Goal: Information Seeking & Learning: Learn about a topic

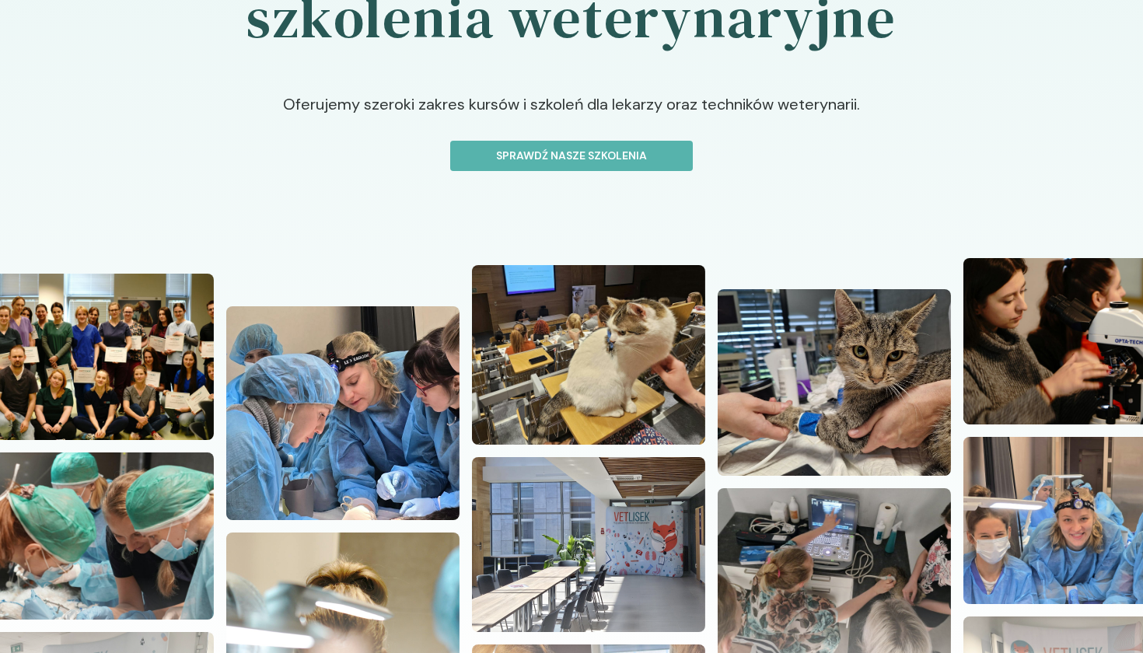
scroll to position [123, 0]
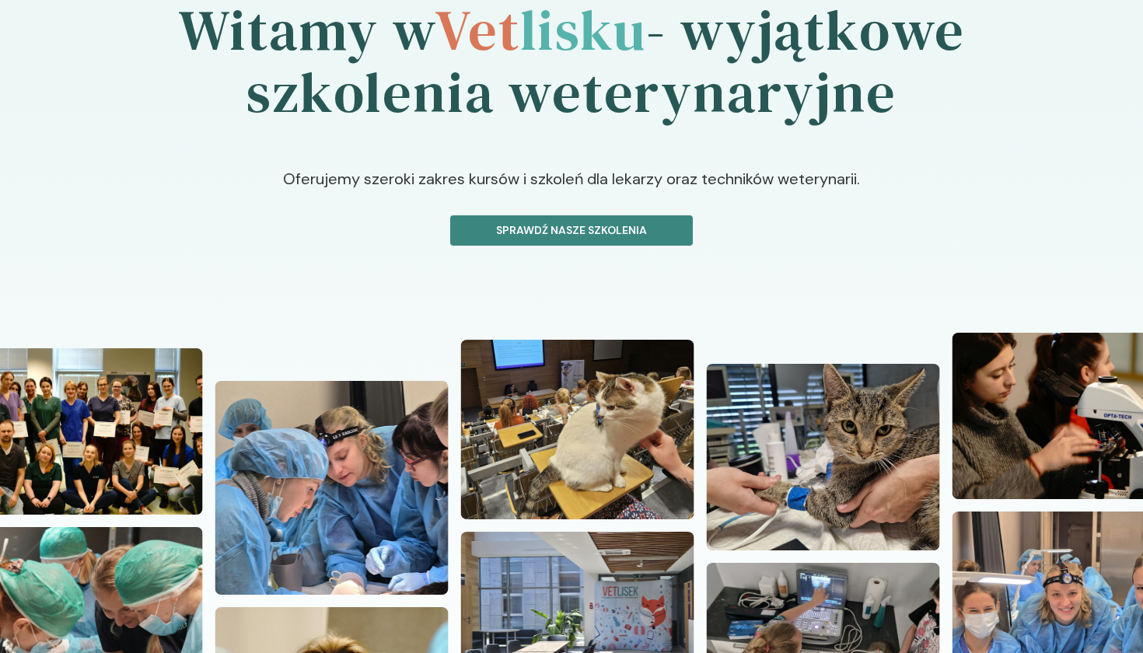
click at [619, 228] on p "Sprawdź nasze szkolenia" at bounding box center [571, 230] width 216 height 16
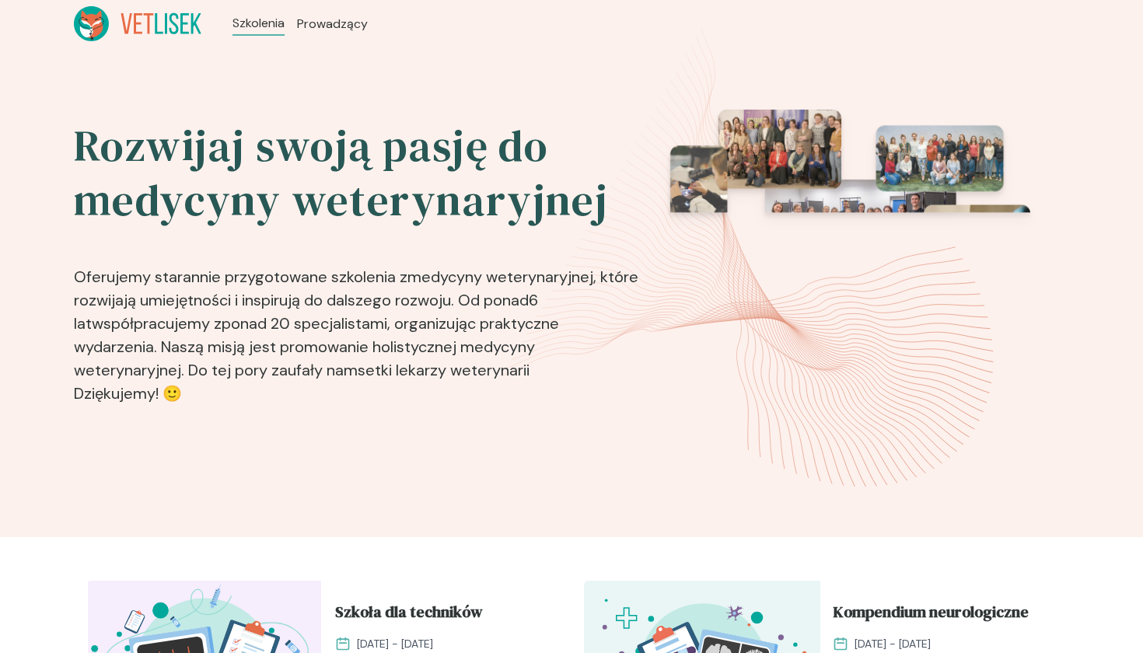
scroll to position [450, 0]
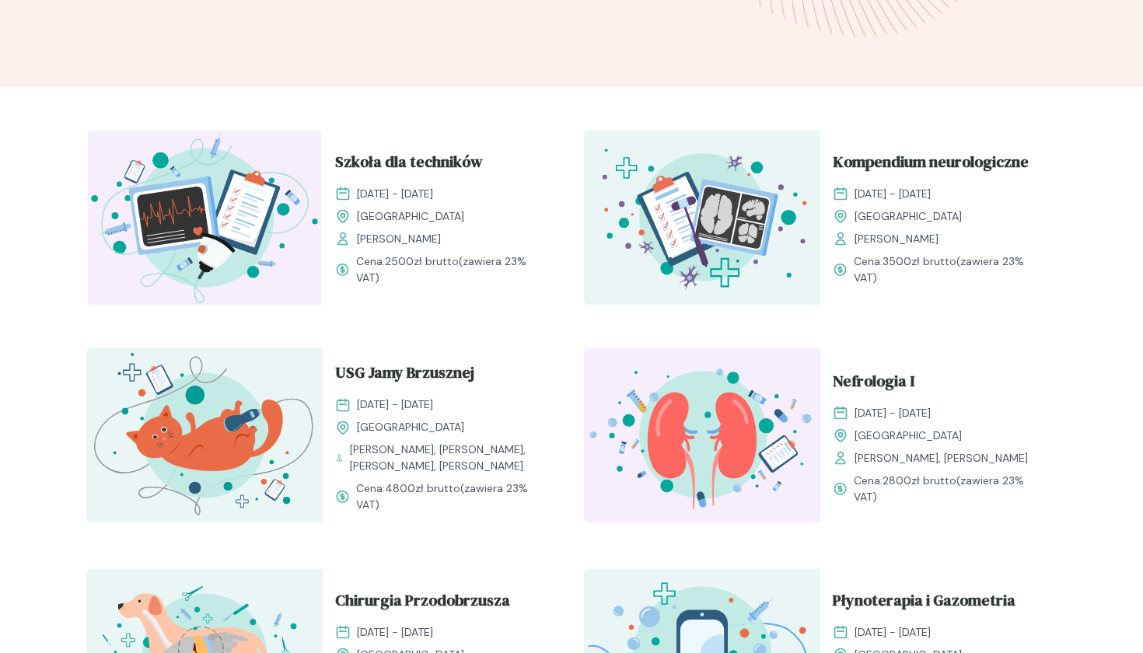
click at [176, 235] on img at bounding box center [204, 218] width 236 height 174
click at [422, 166] on span "Szkoła dla techników" at bounding box center [409, 165] width 148 height 30
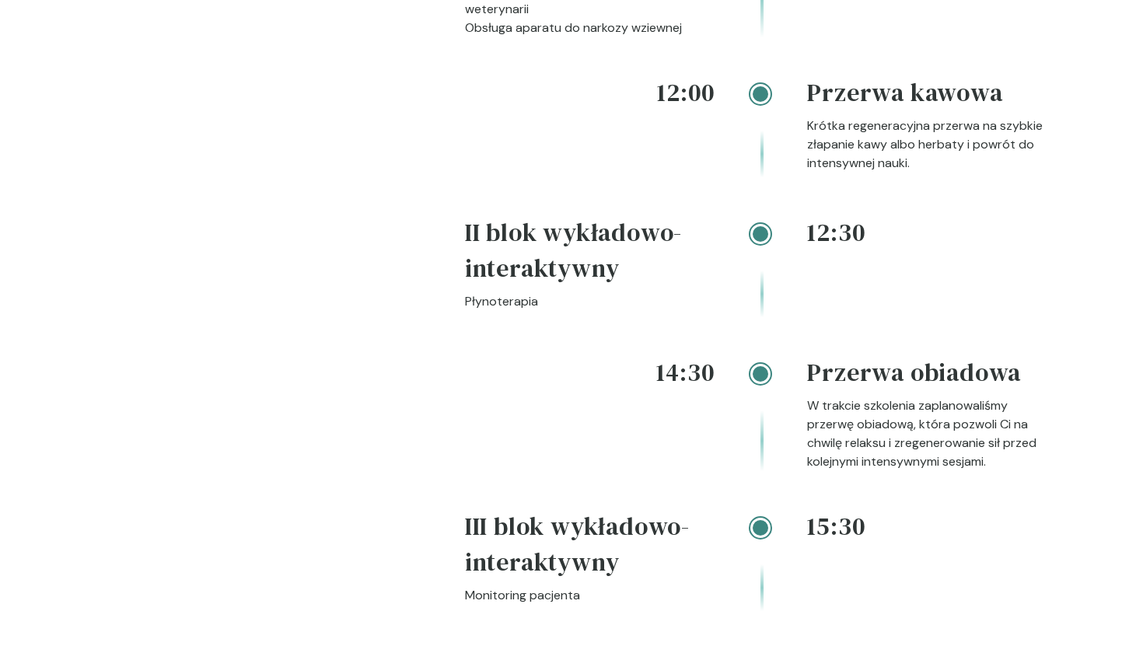
scroll to position [2443, 0]
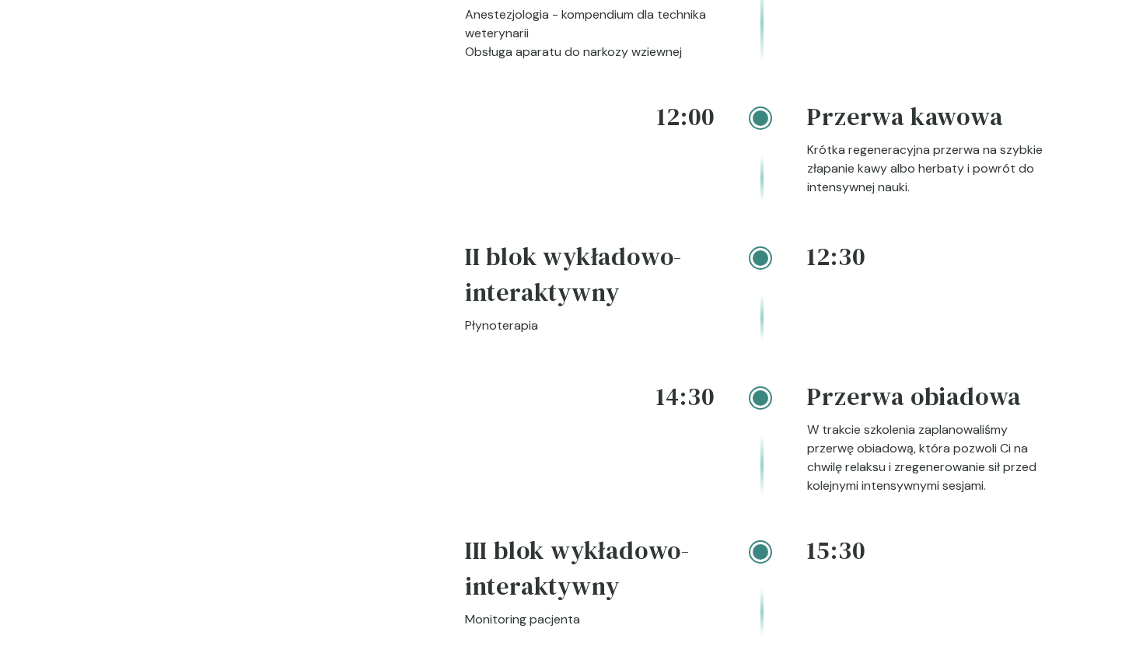
scroll to position [2316, 0]
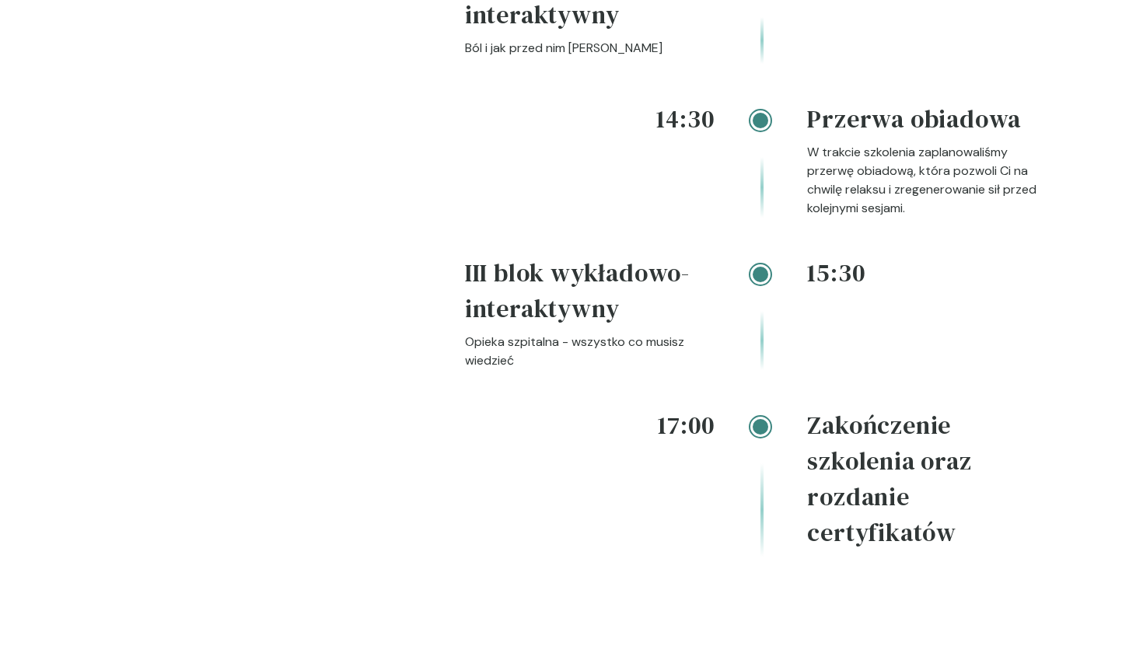
scroll to position [2301, 0]
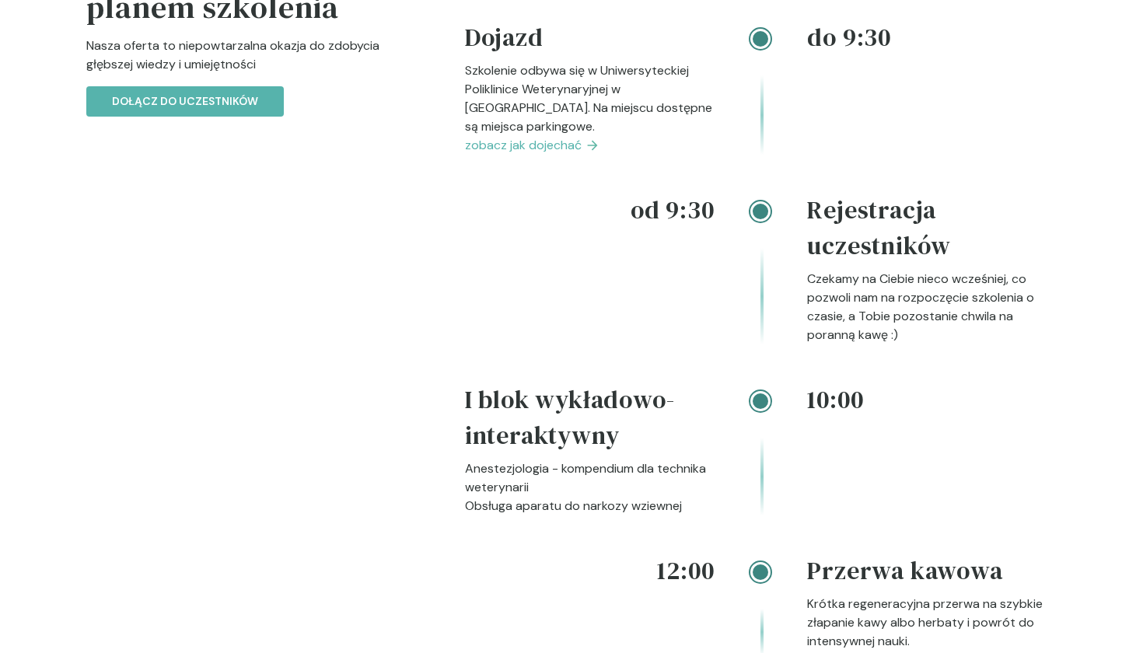
scroll to position [1917, 0]
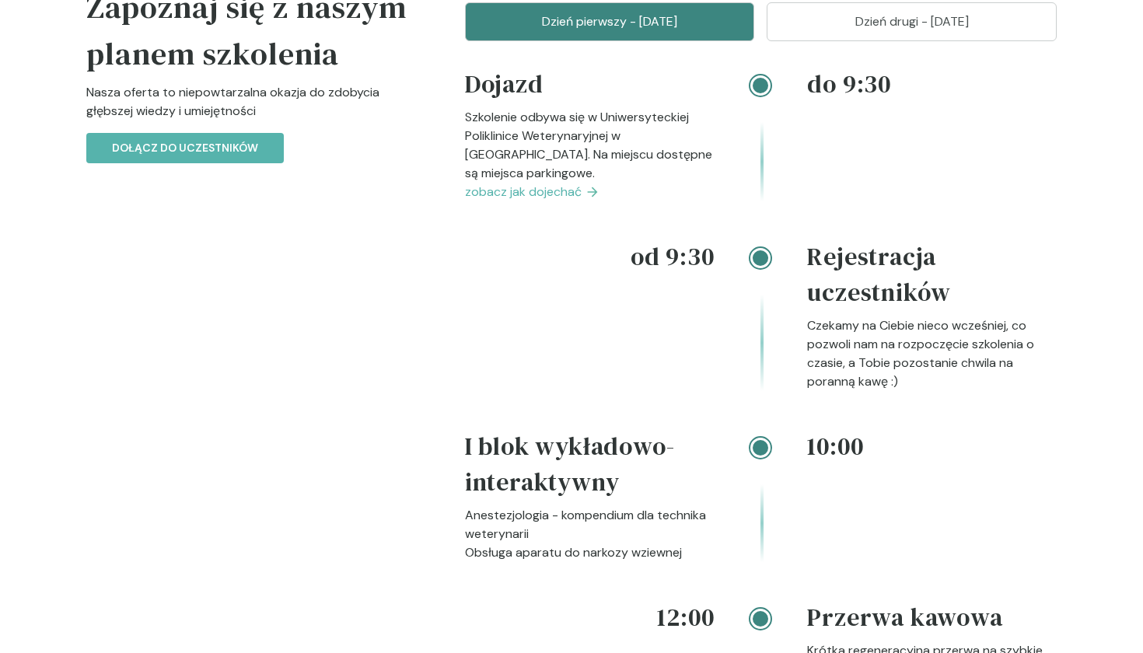
click at [882, 31] on p "Dzień drugi - [DATE]" at bounding box center [911, 21] width 251 height 19
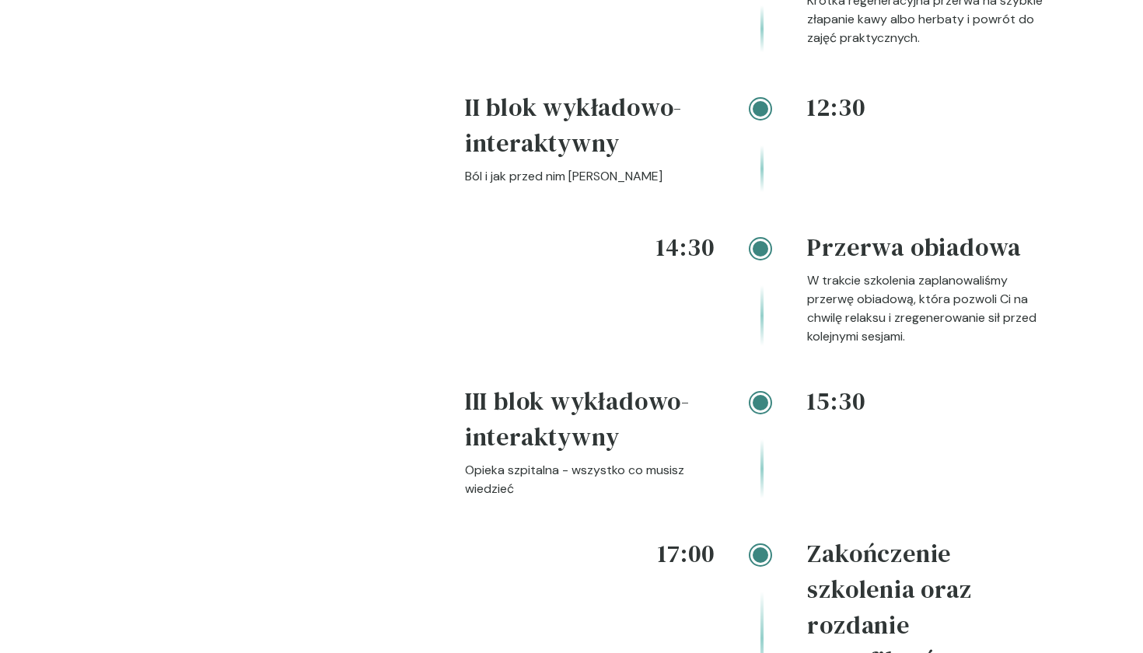
scroll to position [2387, 0]
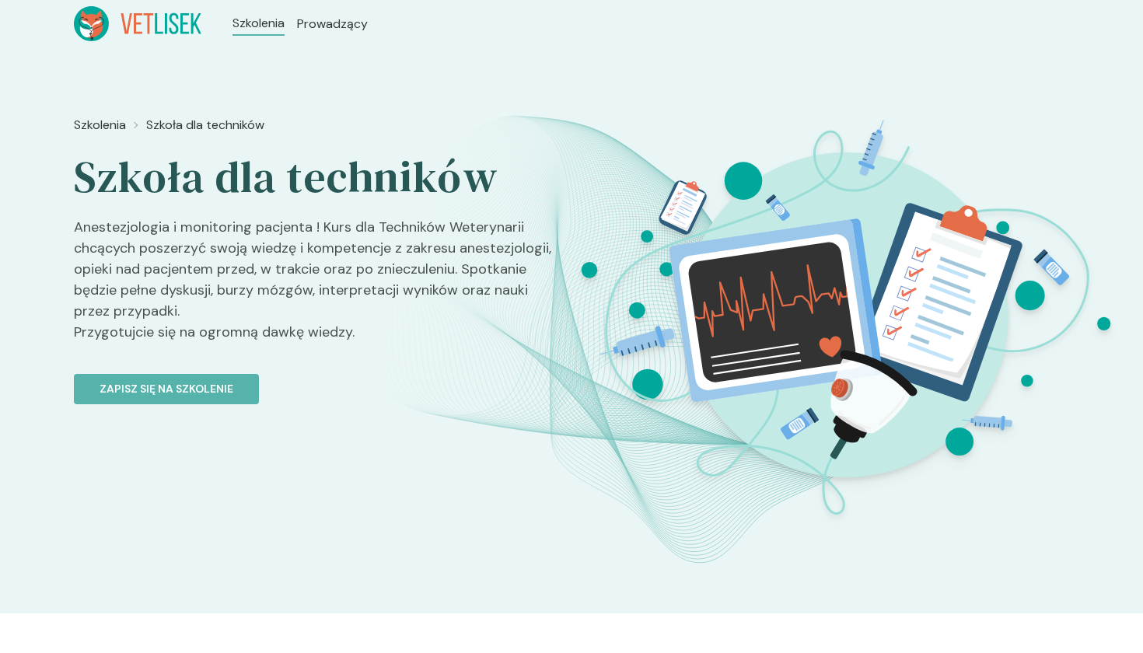
scroll to position [0, 0]
